Goal: Browse casually: Explore the website without a specific task or goal

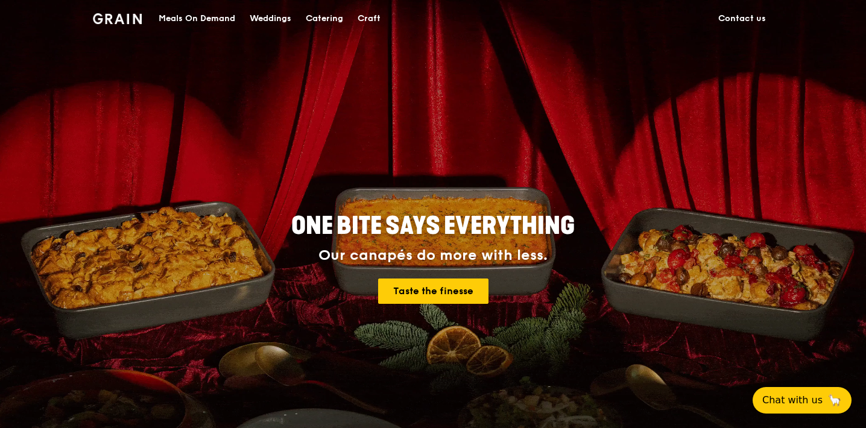
click at [218, 16] on div "Meals On Demand" at bounding box center [197, 19] width 77 height 36
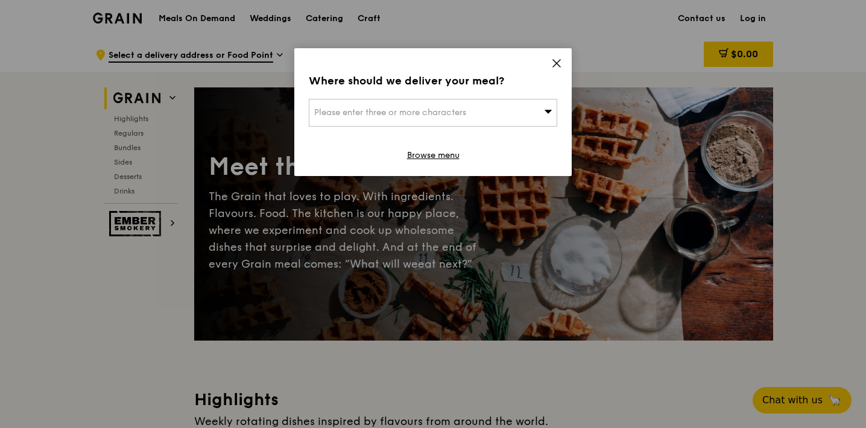
click at [556, 63] on icon at bounding box center [556, 63] width 7 height 7
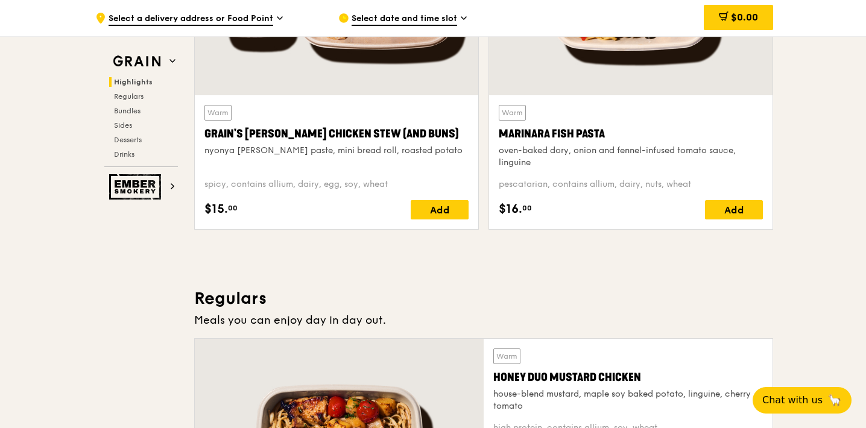
scroll to position [641, 0]
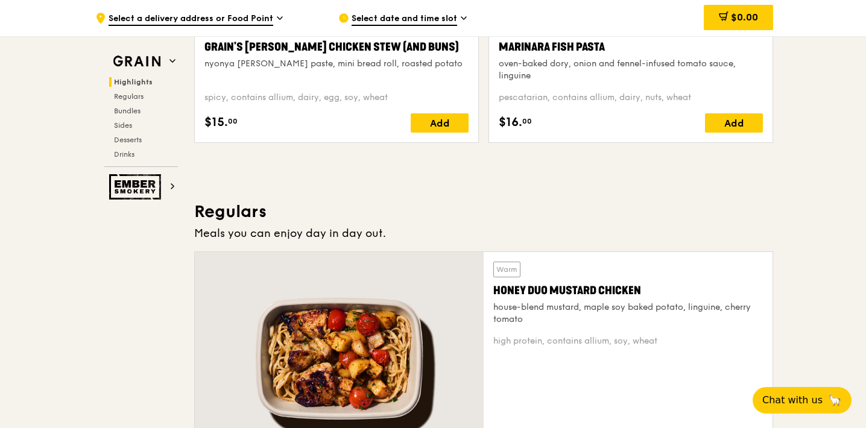
click at [236, 230] on div "Meals you can enjoy day in day out." at bounding box center [483, 233] width 579 height 17
drag, startPoint x: 283, startPoint y: 227, endPoint x: 422, endPoint y: 226, distance: 138.8
click at [422, 226] on div "Meals you can enjoy day in day out." at bounding box center [483, 233] width 579 height 17
copy div "you can enjoy day in day out."
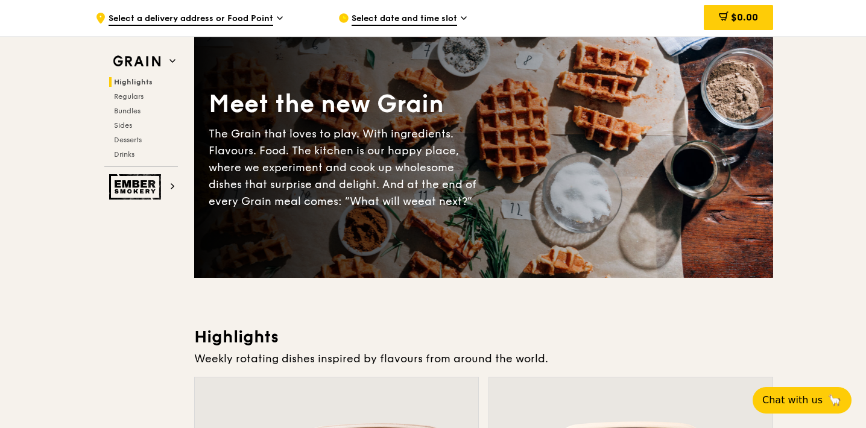
scroll to position [84, 0]
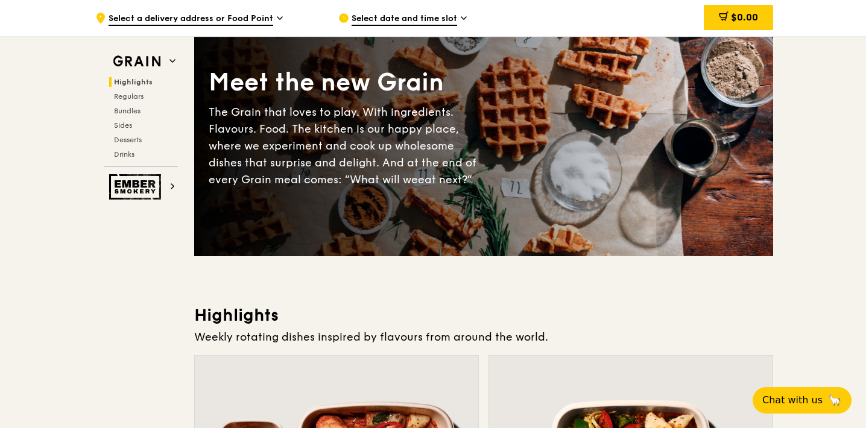
click at [327, 334] on div "Weekly rotating dishes inspired by flavours from around the world." at bounding box center [483, 337] width 579 height 17
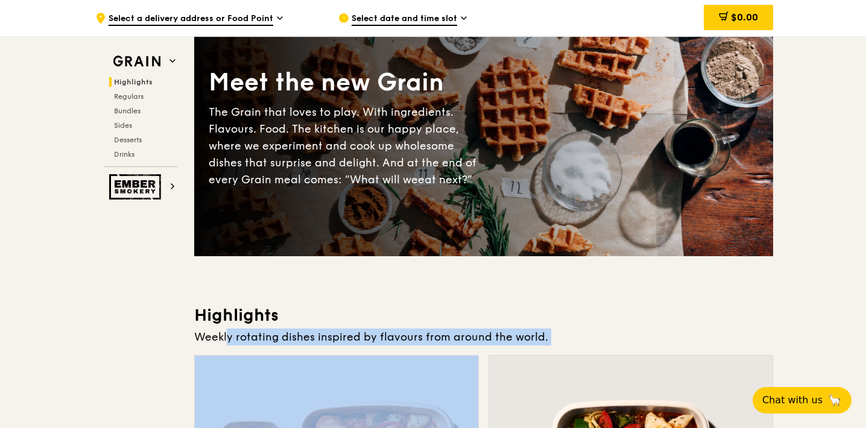
click at [327, 334] on div "Weekly rotating dishes inspired by flavours from around the world." at bounding box center [483, 337] width 579 height 17
copy div "Weekly rotating dishes inspired by flavours from around the world."
